Goal: Task Accomplishment & Management: Manage account settings

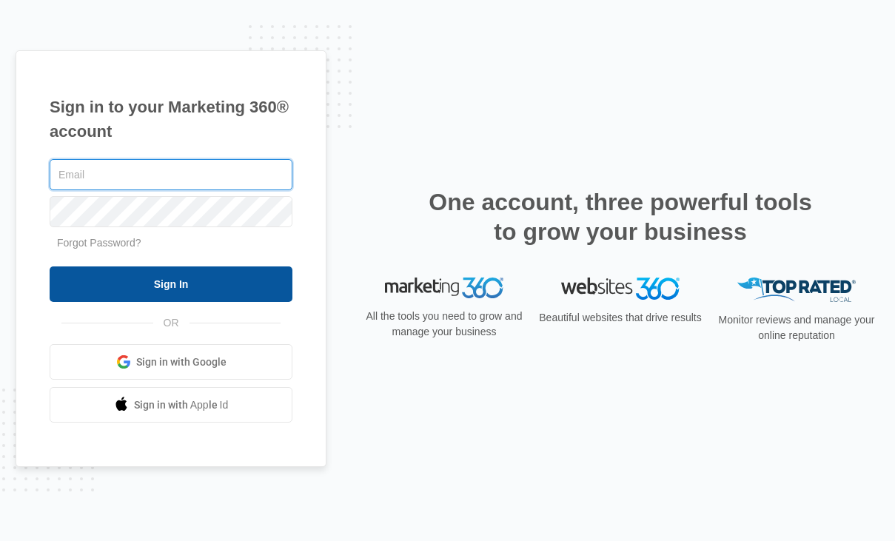
type input "[EMAIL_ADDRESS][DOMAIN_NAME]"
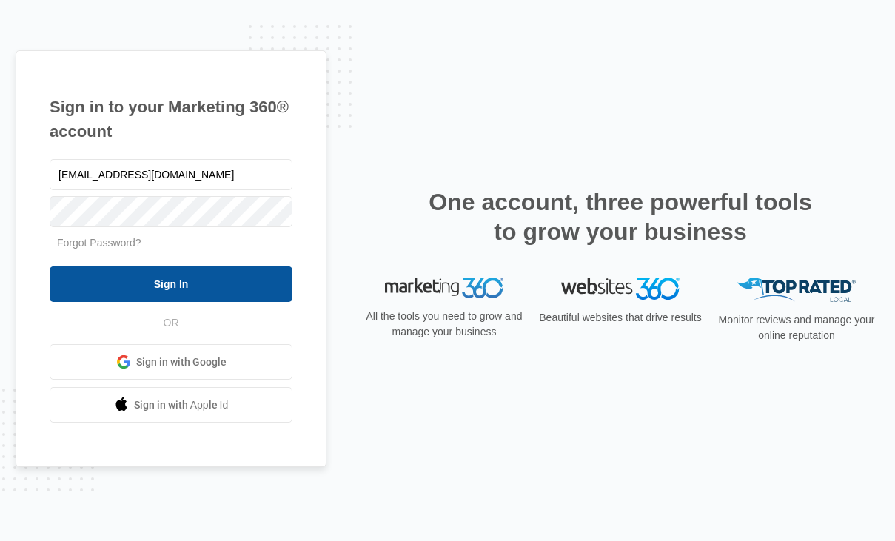
click at [162, 275] on input "Sign In" at bounding box center [171, 284] width 243 height 36
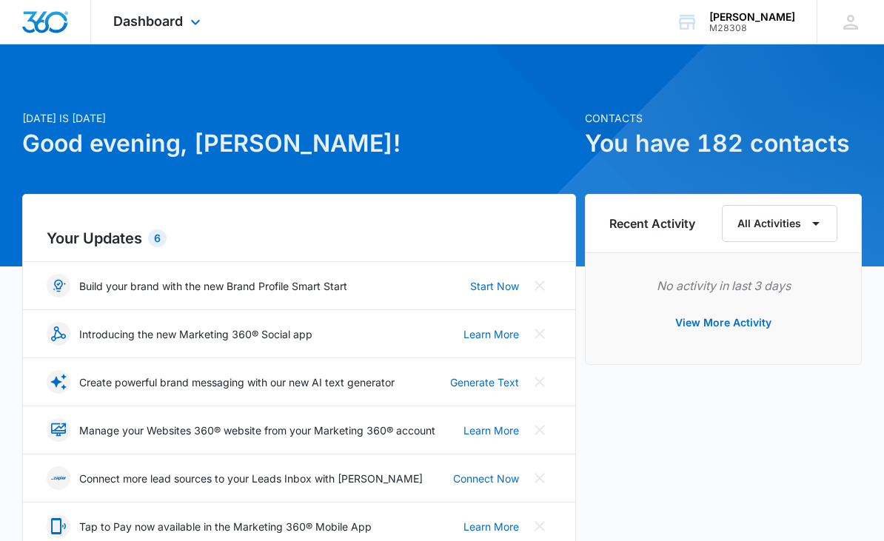
click at [181, 21] on span "Dashboard" at bounding box center [148, 21] width 70 height 16
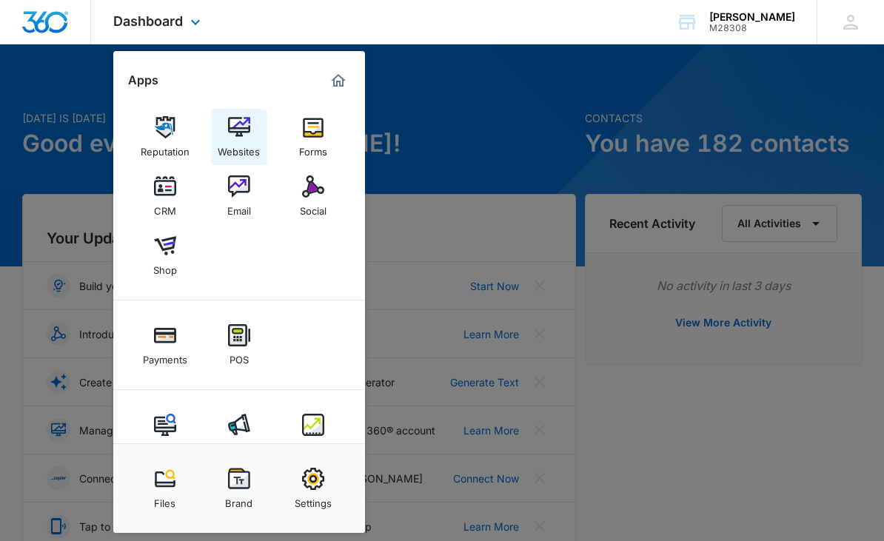
click at [244, 135] on img at bounding box center [239, 127] width 22 height 22
